Goal: Task Accomplishment & Management: Manage account settings

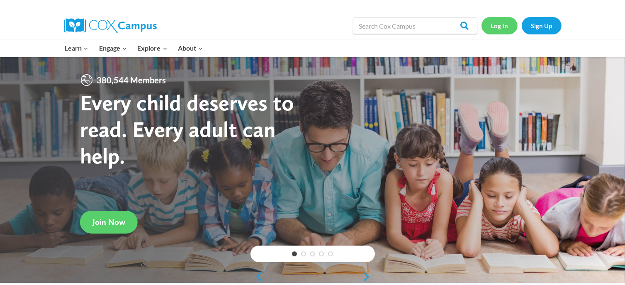
click at [500, 24] on link "Log In" at bounding box center [499, 25] width 36 height 17
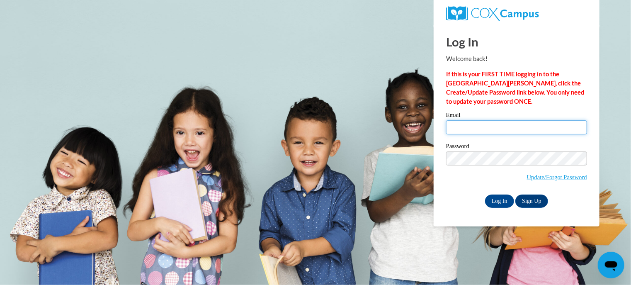
type input "[EMAIL_ADDRESS][DOMAIN_NAME]"
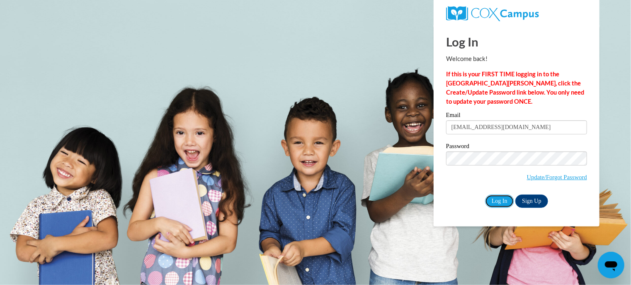
click at [496, 202] on input "Log In" at bounding box center [499, 200] width 29 height 13
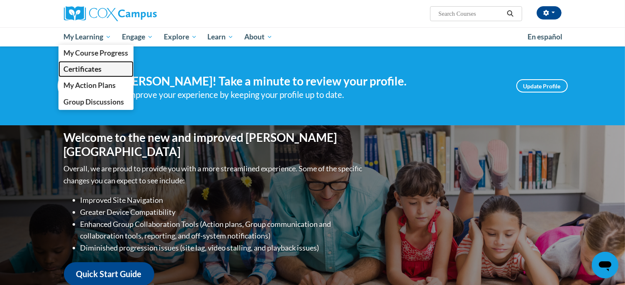
click at [100, 70] on span "Certificates" at bounding box center [82, 69] width 38 height 9
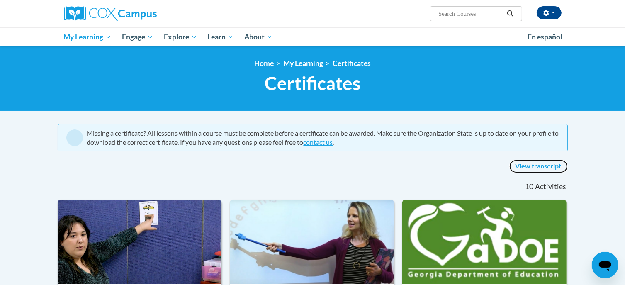
click at [539, 168] on link "View transcript" at bounding box center [538, 166] width 58 height 13
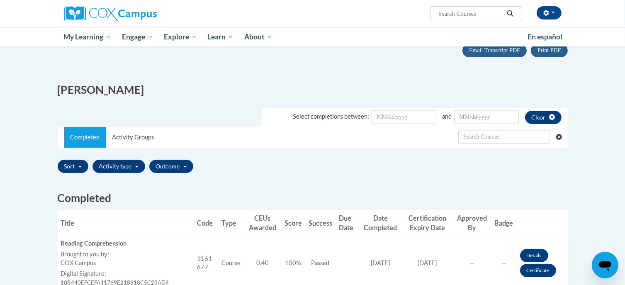
scroll to position [34, 0]
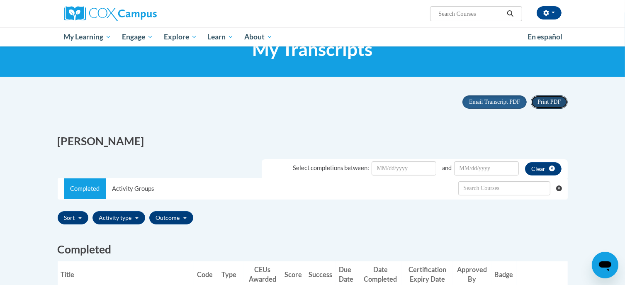
click at [548, 102] on span "Print PDF" at bounding box center [548, 102] width 23 height 6
